Goal: Task Accomplishment & Management: Manage account settings

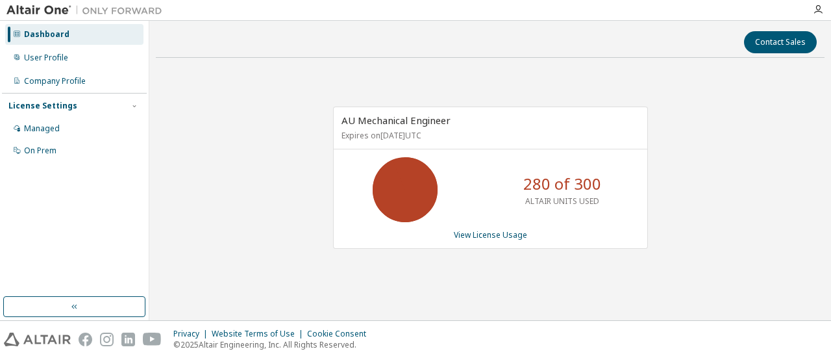
click at [762, 175] on div "AU Mechanical Engineer Expires on January 1, 2038 UTC 280 of 300 ALTAIR UNITS U…" at bounding box center [490, 184] width 669 height 233
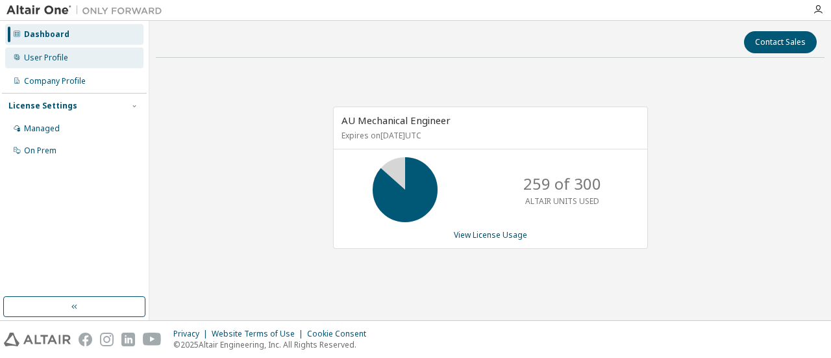
drag, startPoint x: 94, startPoint y: 58, endPoint x: 93, endPoint y: 49, distance: 8.5
click at [94, 58] on div "User Profile" at bounding box center [74, 57] width 138 height 21
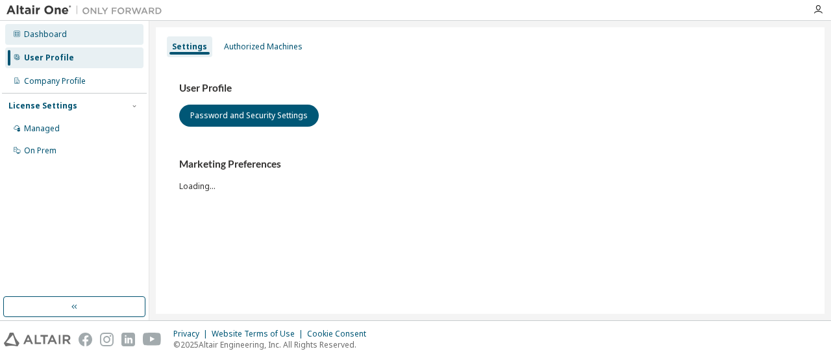
click at [84, 31] on div "Dashboard" at bounding box center [74, 34] width 138 height 21
